Goal: Task Accomplishment & Management: Use online tool/utility

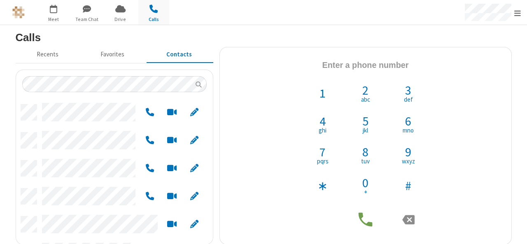
scroll to position [140, 191]
click at [495, 21] on div "Open menu" at bounding box center [492, 12] width 70 height 25
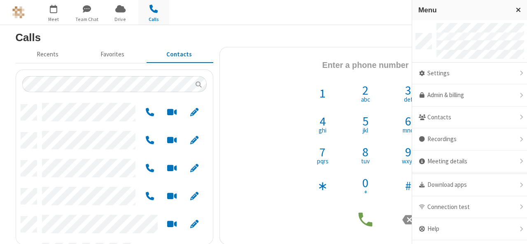
scroll to position [16, 0]
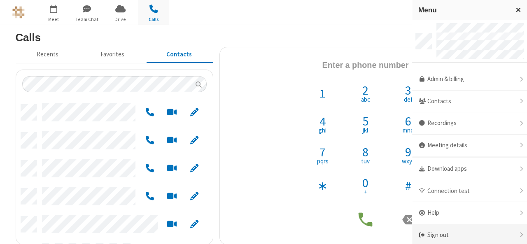
click at [448, 236] on div "Sign out" at bounding box center [469, 235] width 115 height 22
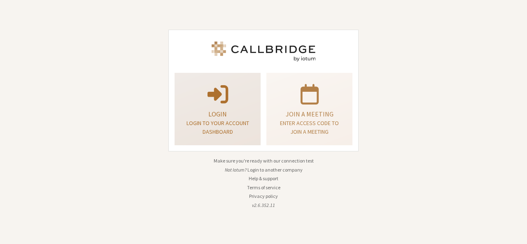
click at [217, 107] on div "Login Login to your account dashboard" at bounding box center [217, 109] width 77 height 66
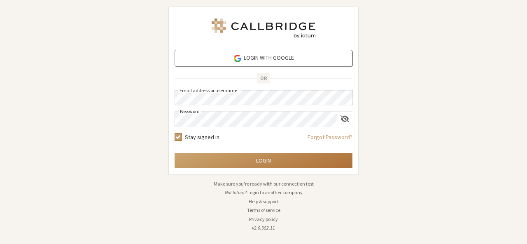
click at [270, 162] on button "Login" at bounding box center [263, 160] width 178 height 15
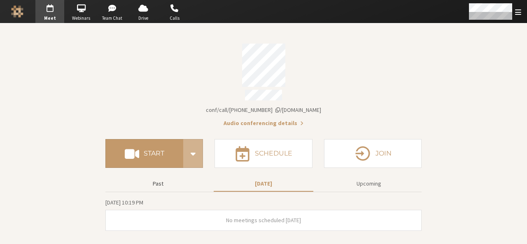
click at [168, 186] on button "Past" at bounding box center [158, 183] width 100 height 14
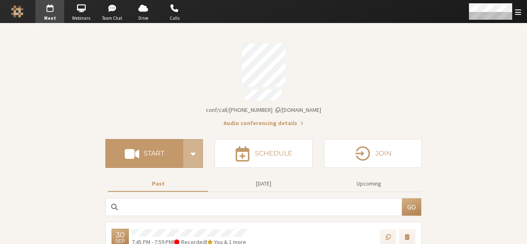
click at [369, 187] on div "Past Today Upcoming" at bounding box center [263, 184] width 316 height 16
click at [370, 185] on button "Upcoming" at bounding box center [369, 183] width 100 height 14
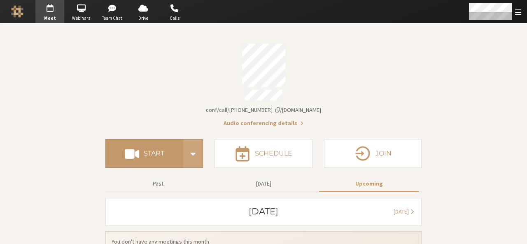
click at [189, 156] on span "Start conference options" at bounding box center [193, 153] width 11 height 17
click at [190, 55] on div "Account details" at bounding box center [263, 65] width 316 height 43
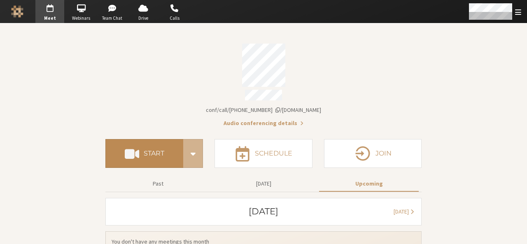
click at [150, 152] on h4 "Start" at bounding box center [154, 153] width 21 height 7
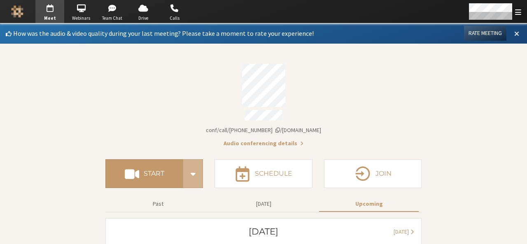
click at [514, 33] on span at bounding box center [516, 33] width 5 height 7
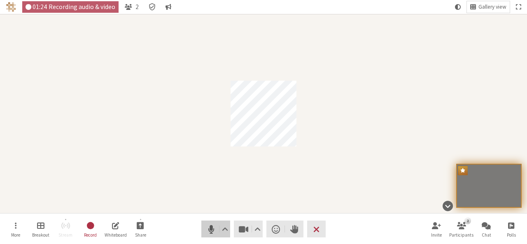
click at [207, 231] on span "Mute (Alt+A)" at bounding box center [211, 229] width 12 height 12
click at [244, 232] on span "Stop video (Alt+V)" at bounding box center [244, 229] width 12 height 12
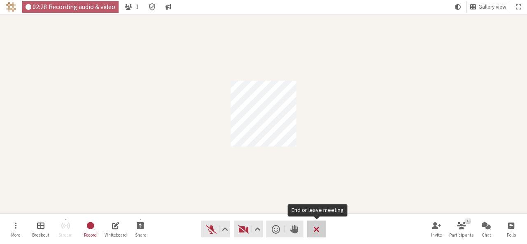
click at [322, 226] on button "Leave" at bounding box center [316, 228] width 19 height 17
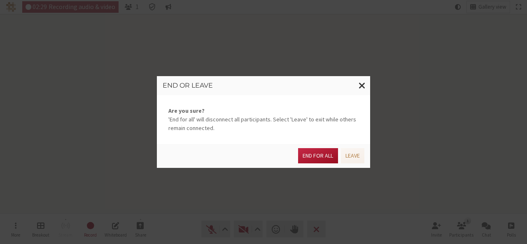
click at [306, 158] on button "End for all" at bounding box center [317, 155] width 39 height 15
